Goal: Find specific page/section: Find specific page/section

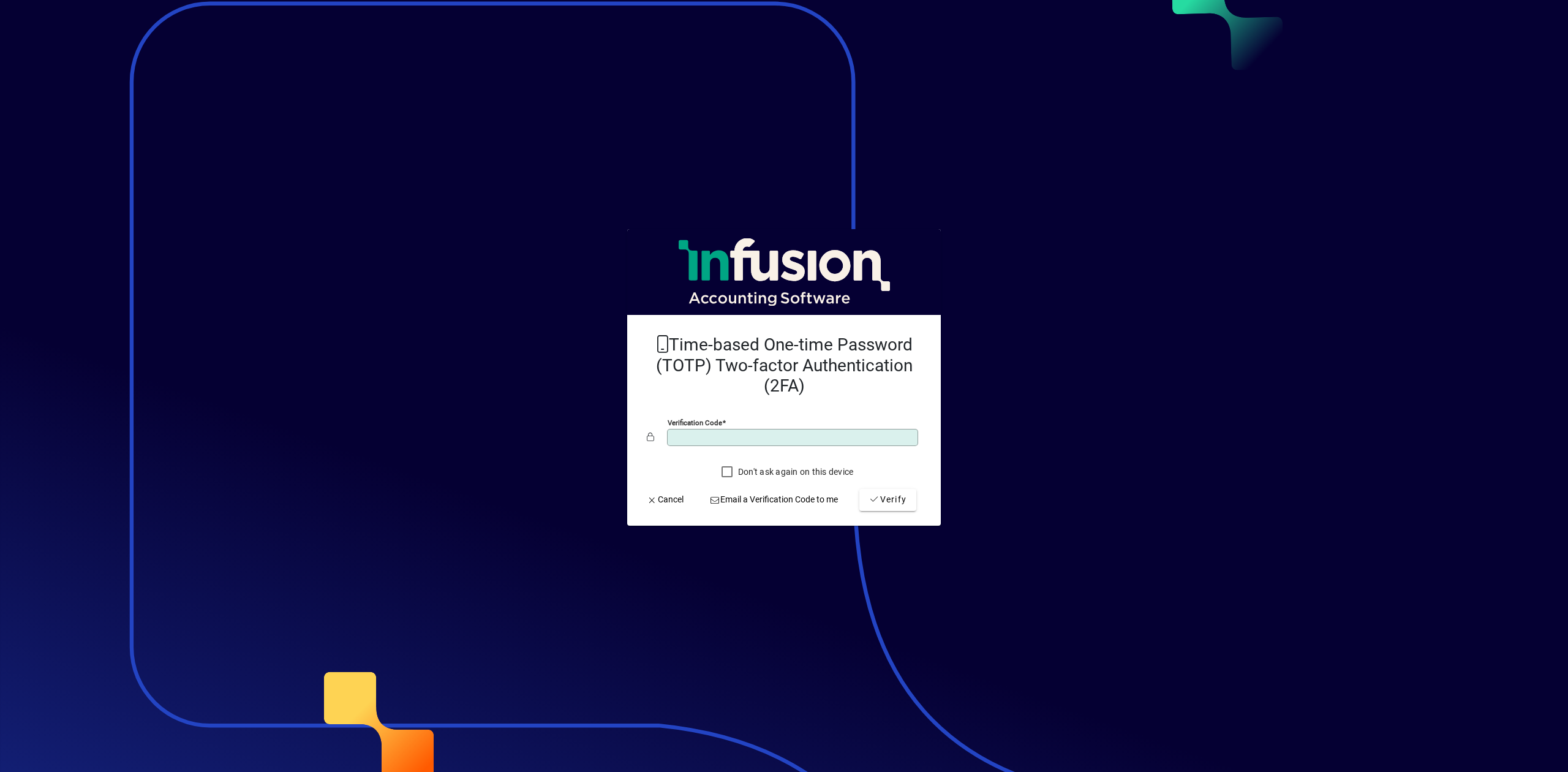
type input "******"
click at [859, 489] on button "Verify" at bounding box center [888, 500] width 57 height 22
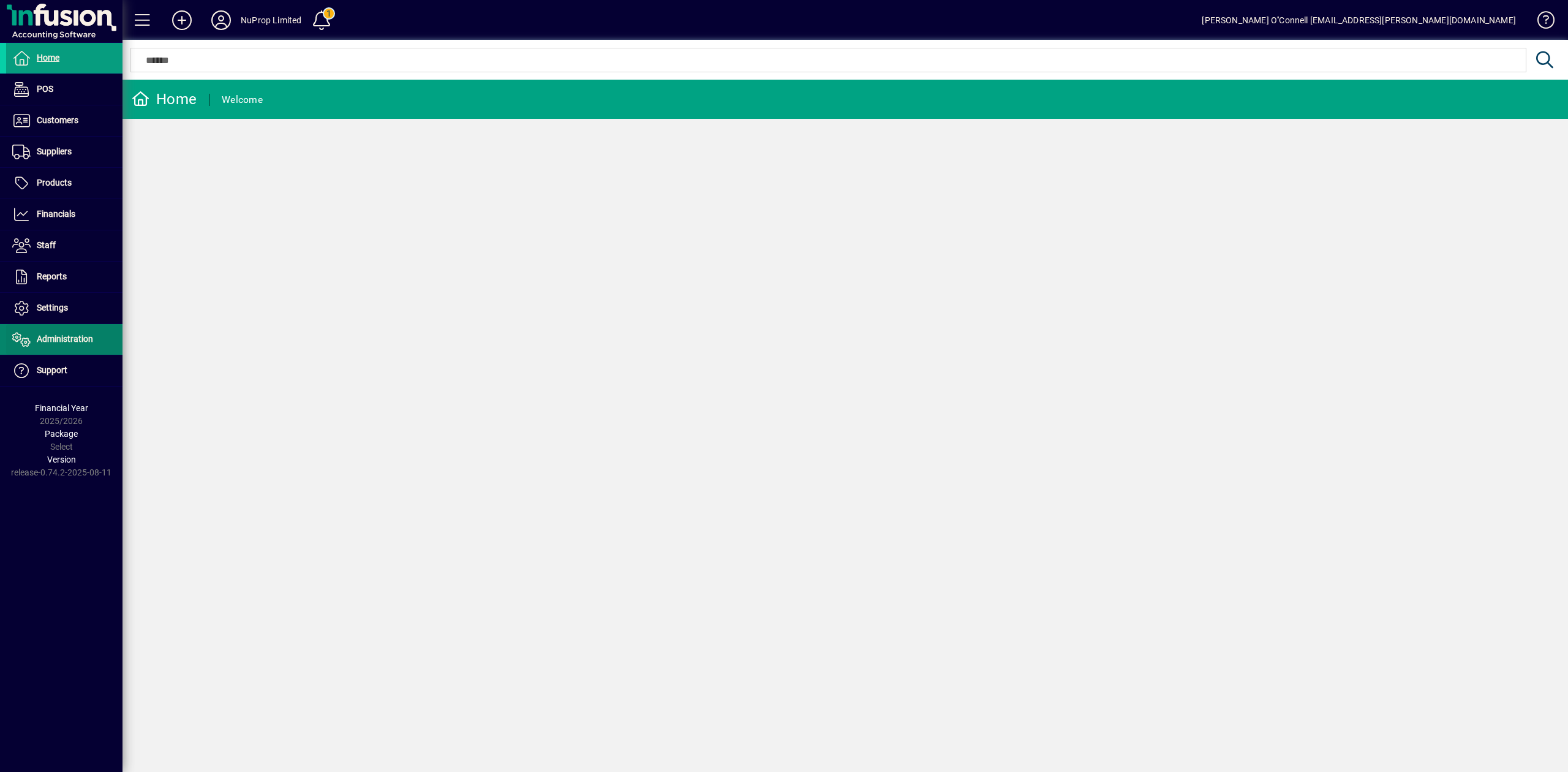
click at [53, 344] on span "Administration" at bounding box center [65, 338] width 56 height 10
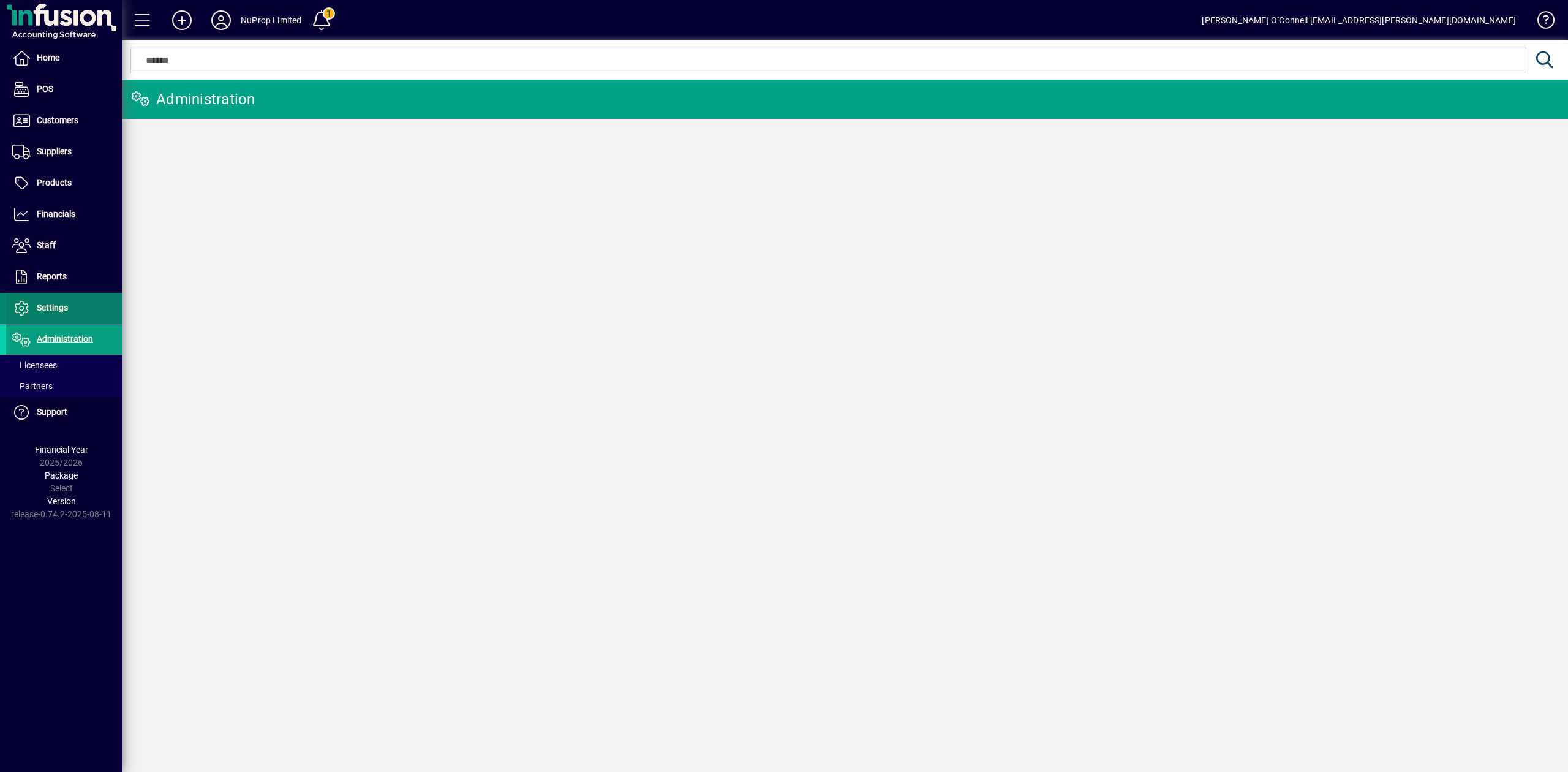
click at [53, 306] on span "Settings" at bounding box center [53, 307] width 31 height 10
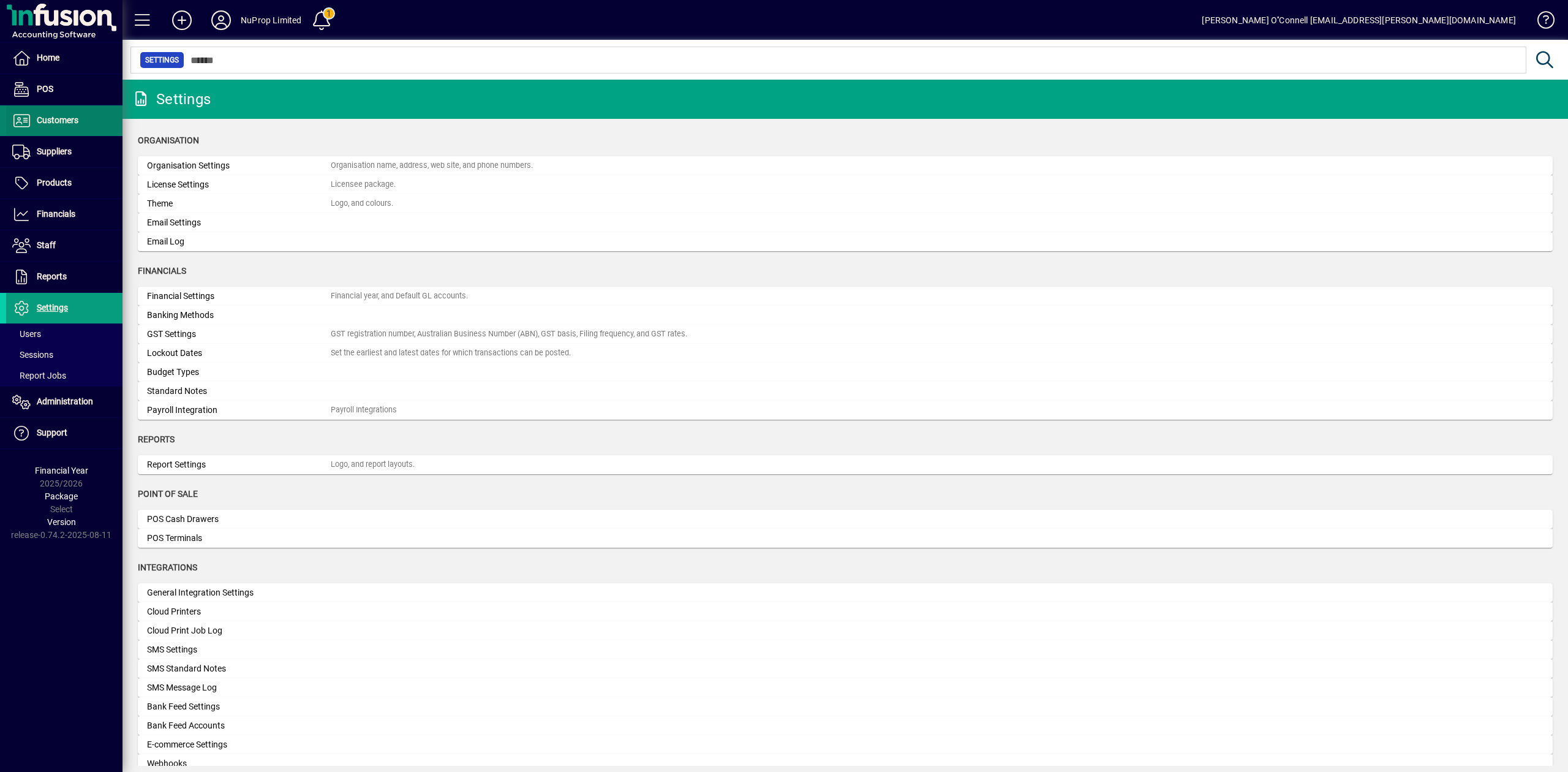
click at [66, 131] on span at bounding box center [65, 121] width 116 height 30
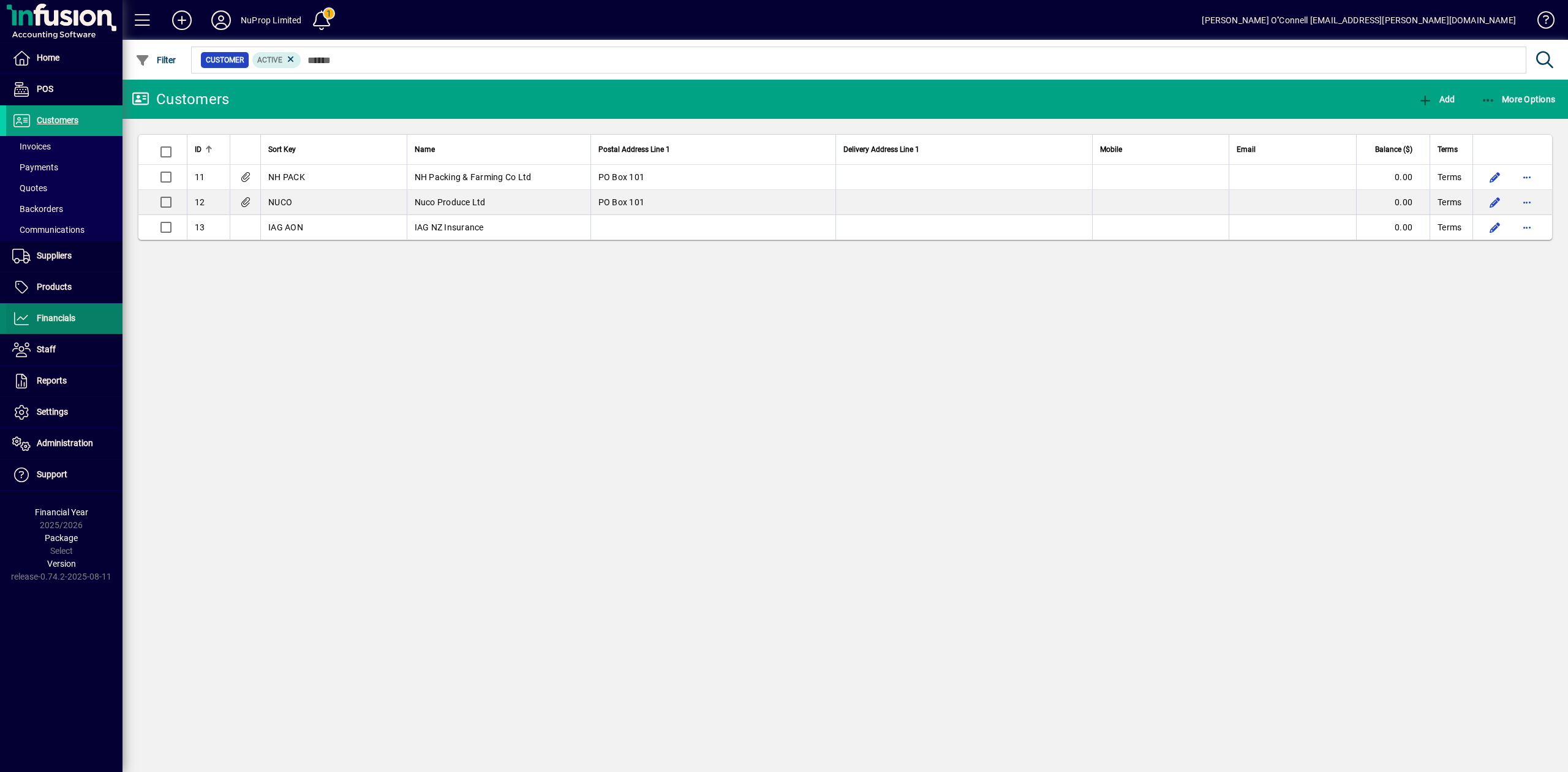
click at [54, 318] on span "Financials" at bounding box center [56, 318] width 39 height 10
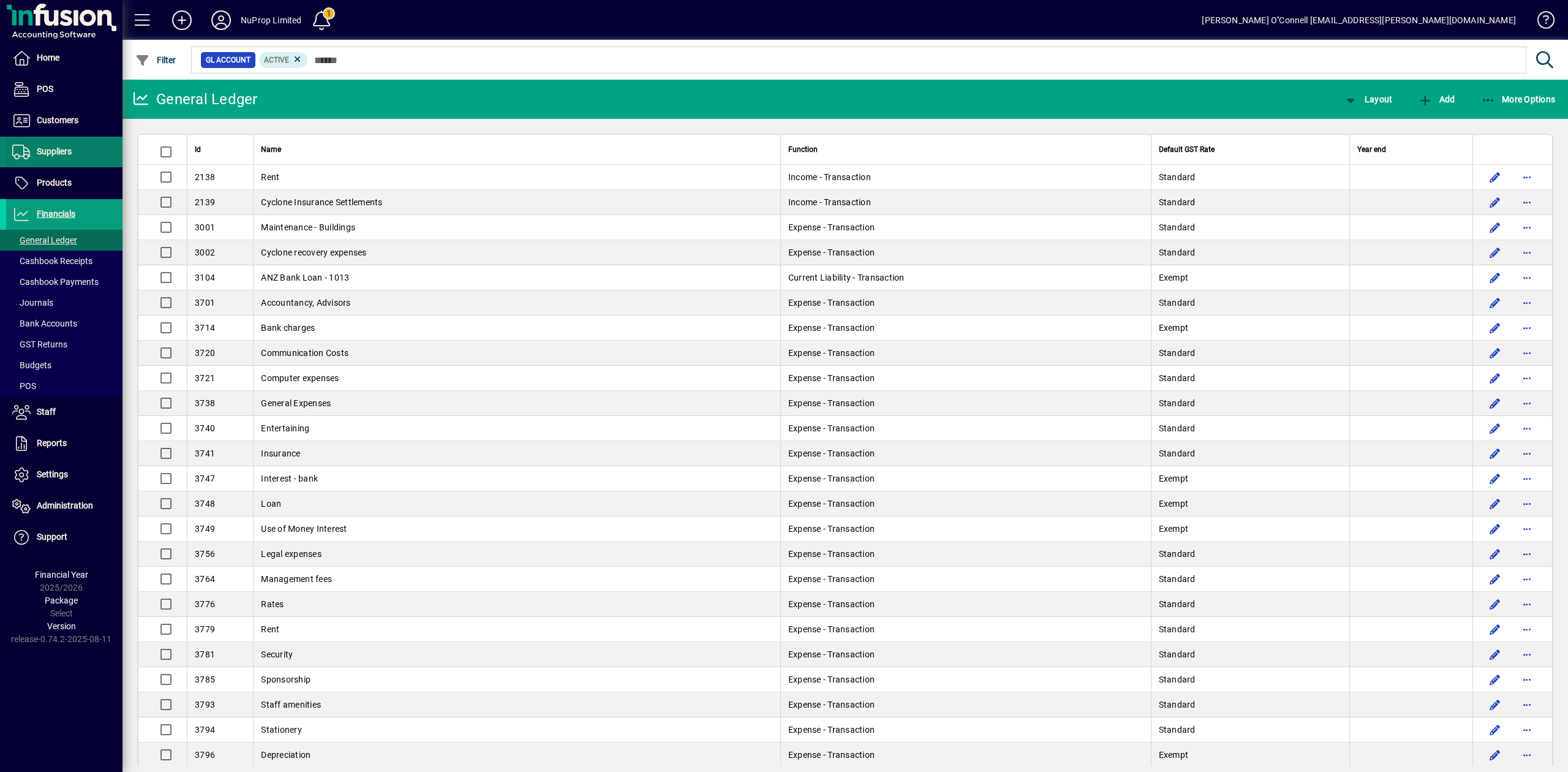
click at [53, 152] on span "Suppliers" at bounding box center [54, 151] width 35 height 10
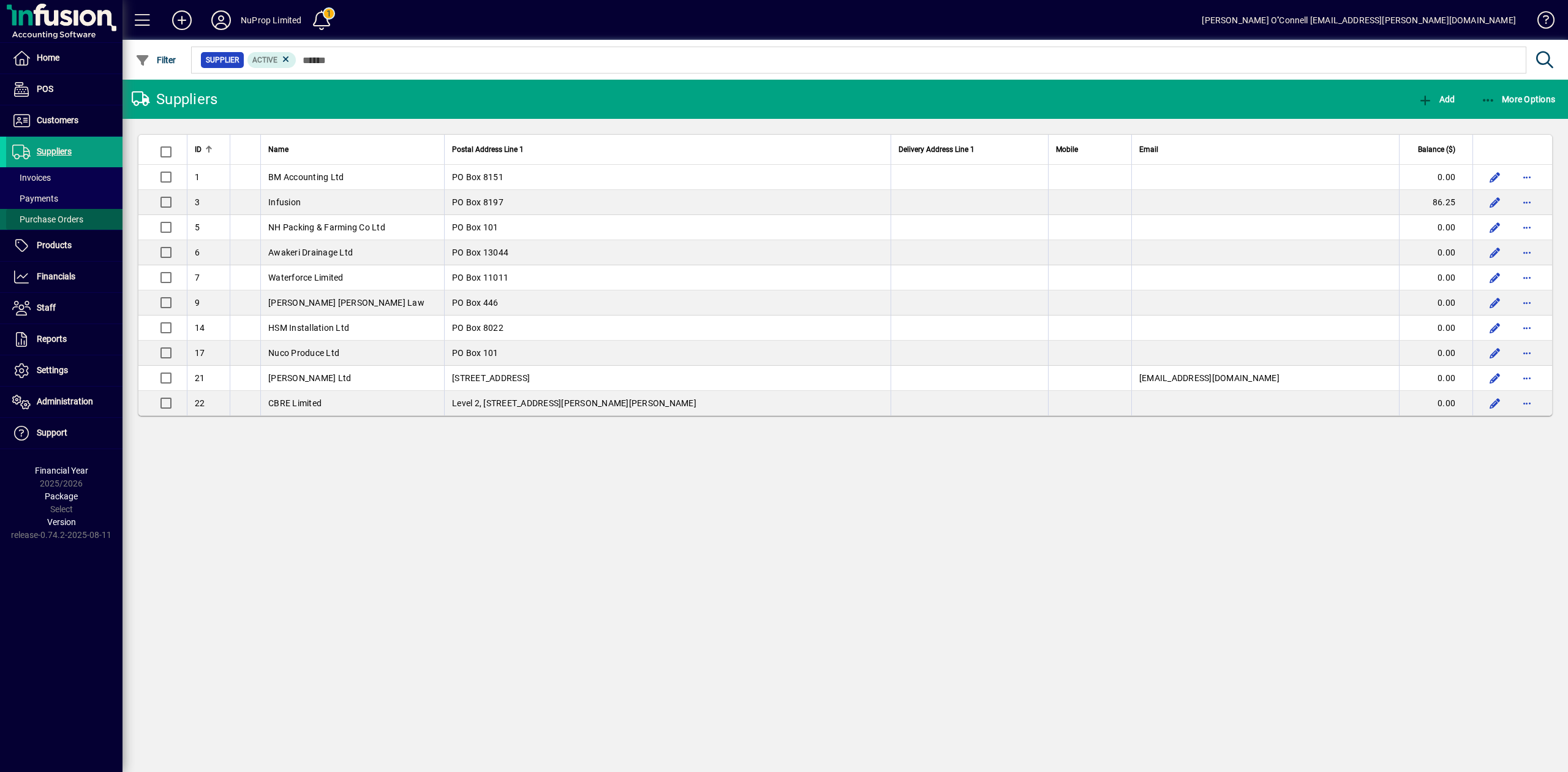
click at [40, 221] on span "Purchase Orders" at bounding box center [47, 220] width 71 height 10
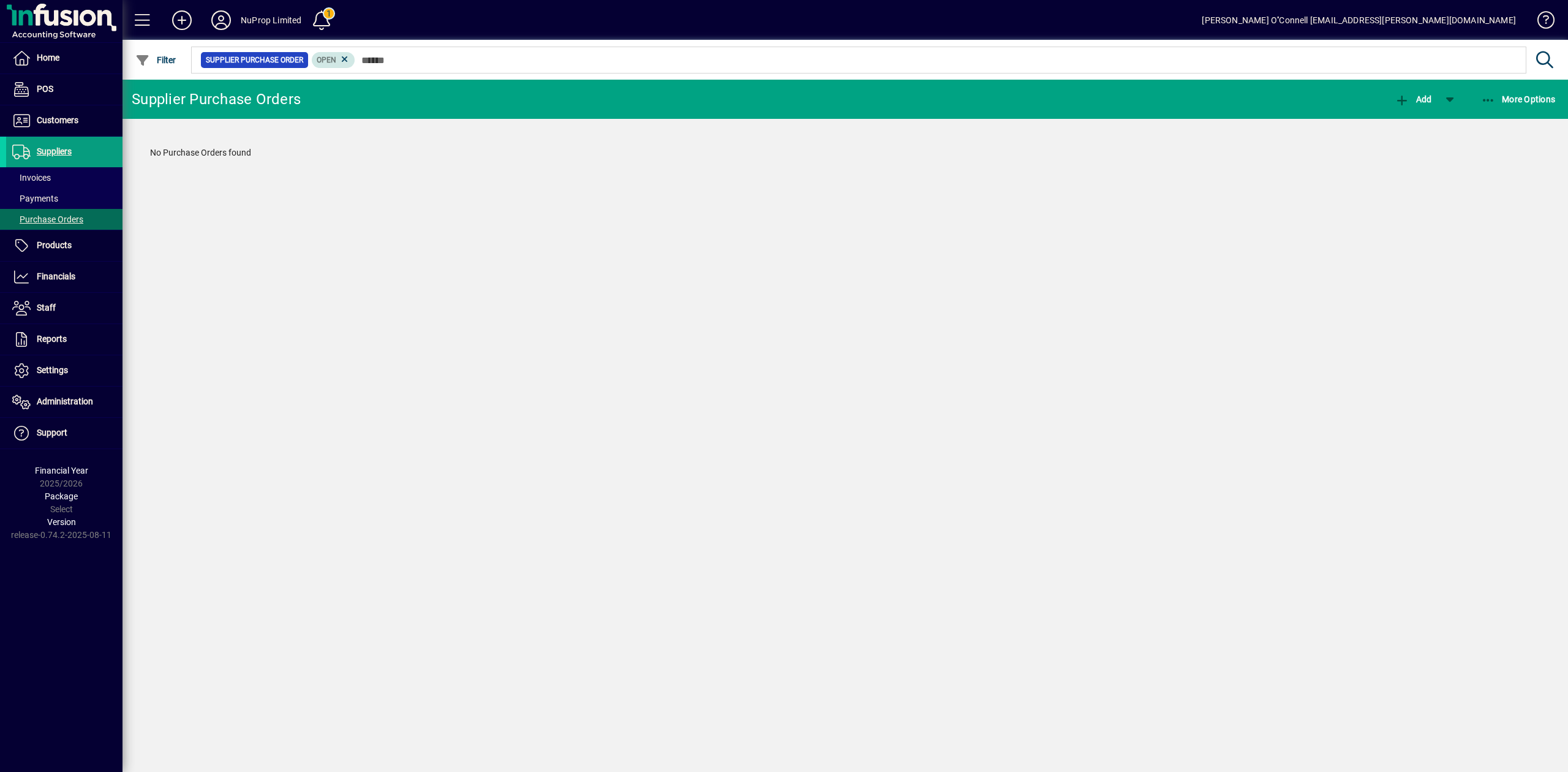
click at [351, 55] on mat-chip "Open" at bounding box center [333, 59] width 43 height 16
click at [348, 61] on icon at bounding box center [345, 59] width 11 height 11
click at [339, 463] on div "Supplier Purchase Orders Add More Options No Purchase Orders found" at bounding box center [845, 425] width 1445 height 693
click at [224, 26] on icon at bounding box center [221, 19] width 25 height 19
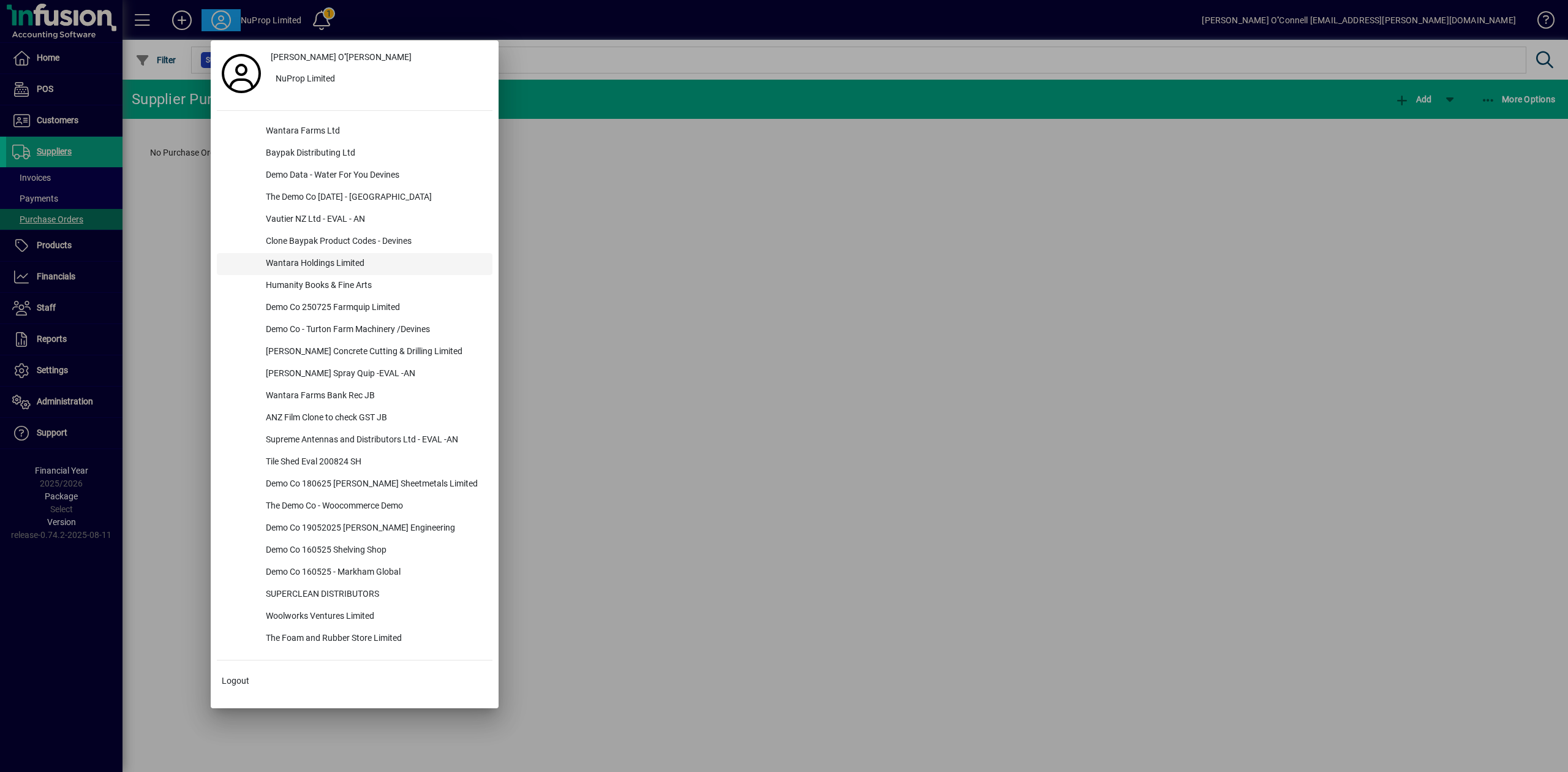
click at [347, 263] on div "Wantara Holdings Limited" at bounding box center [374, 264] width 236 height 22
